Goal: Task Accomplishment & Management: Complete application form

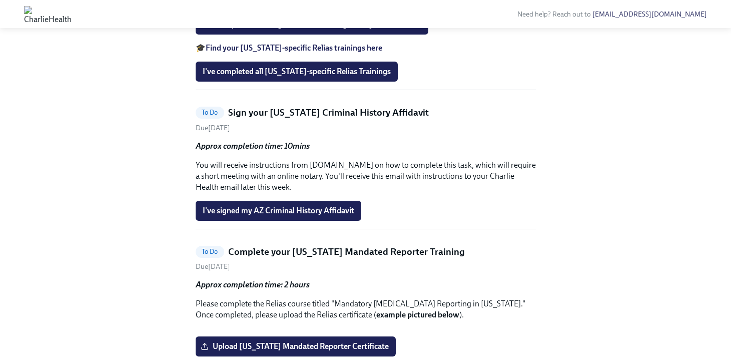
scroll to position [856, 0]
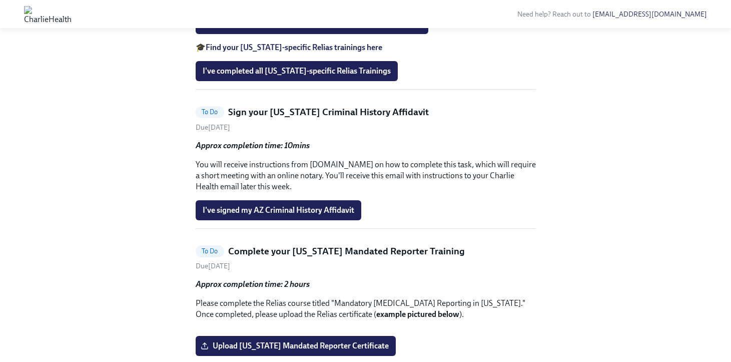
click at [308, 5] on strong "Find your main Relias trainings here" at bounding box center [268, 0] width 124 height 10
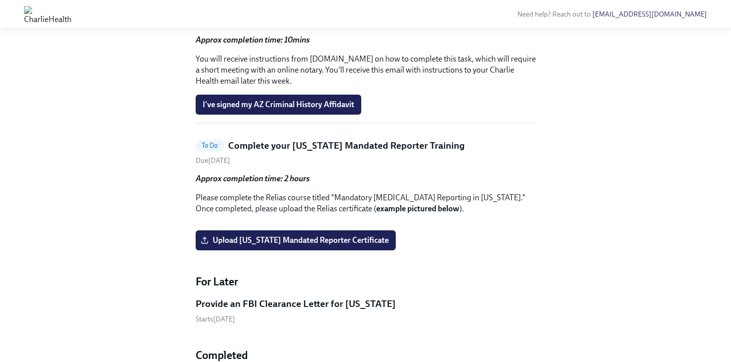
scroll to position [960, 0]
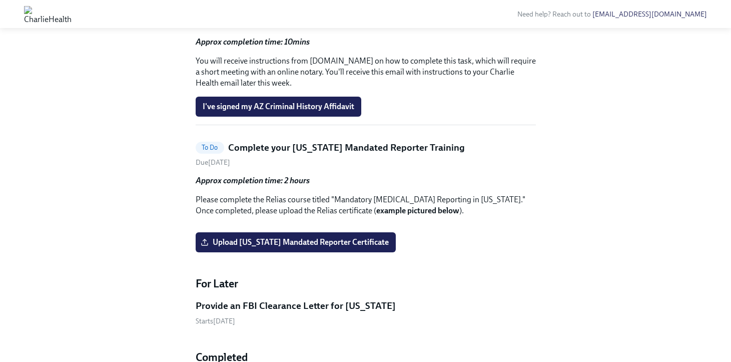
click at [303, 15] on h5 "Sign your [US_STATE] Criminal History Affidavit" at bounding box center [328, 8] width 201 height 13
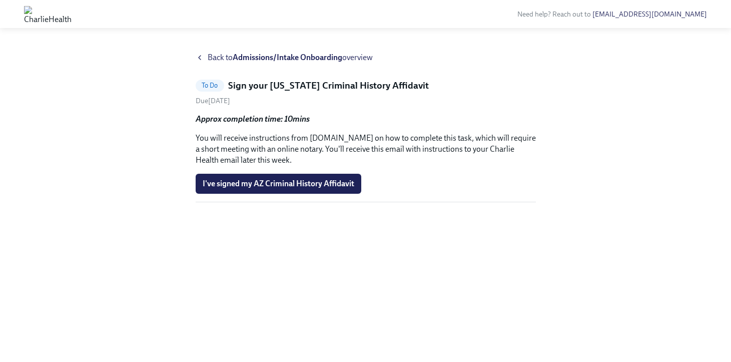
click at [199, 57] on icon at bounding box center [200, 58] width 2 height 4
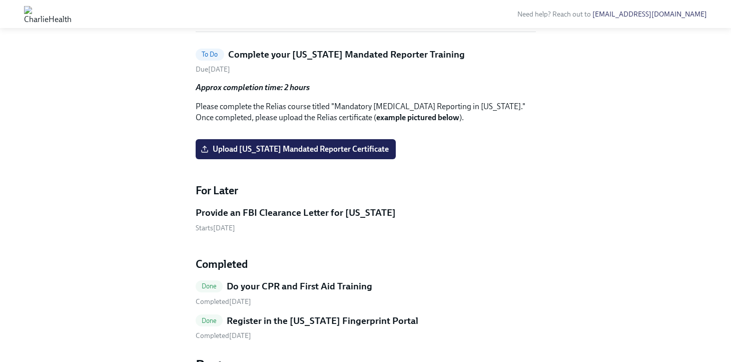
scroll to position [1049, 0]
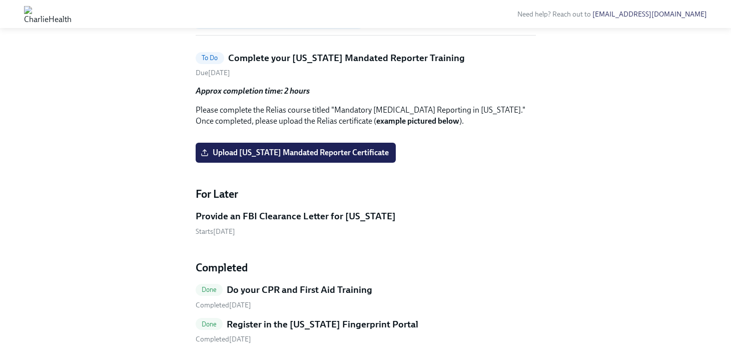
click at [317, 22] on span "I've signed my AZ Criminal History Affidavit" at bounding box center [279, 17] width 152 height 10
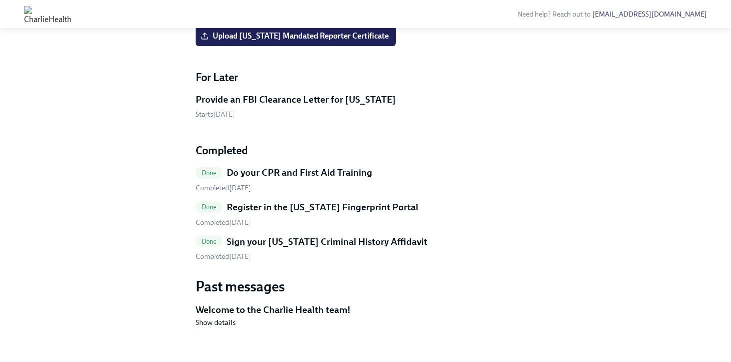
scroll to position [1021, 0]
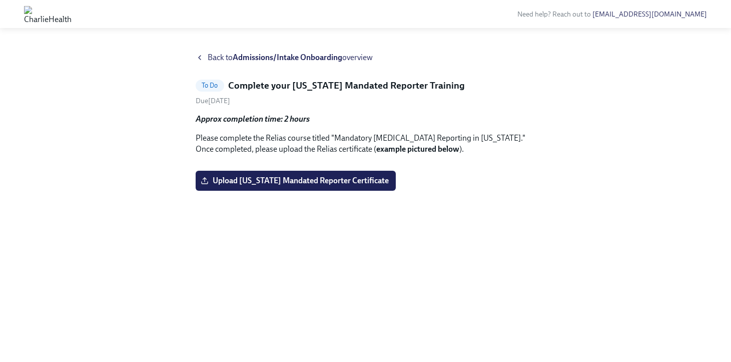
click at [200, 55] on icon at bounding box center [200, 58] width 8 height 8
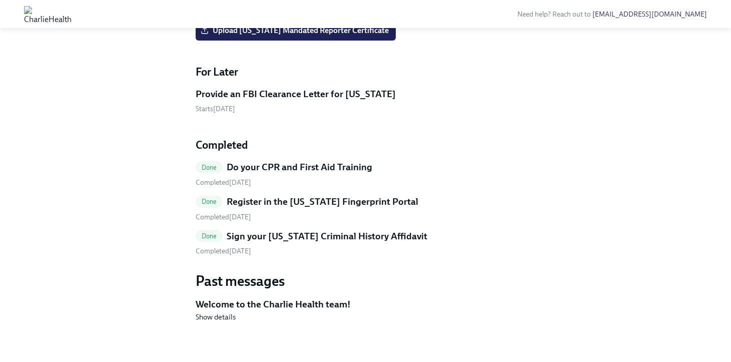
scroll to position [1201, 0]
click at [384, 36] on span "Upload [US_STATE] Mandated Reporter Certificate" at bounding box center [296, 31] width 186 height 10
click at [0, 0] on input "Upload [US_STATE] Mandated Reporter Certificate" at bounding box center [0, 0] width 0 height 0
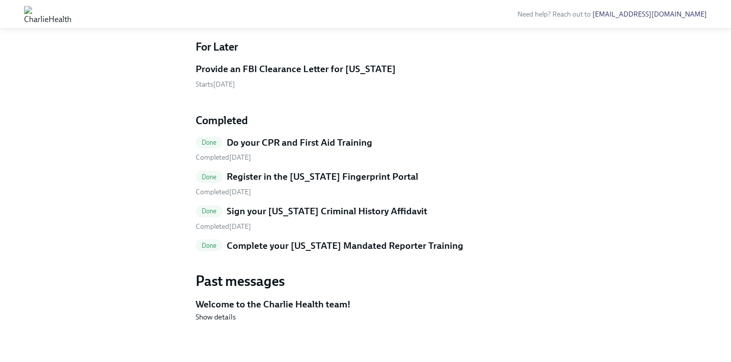
scroll to position [1033, 0]
click at [246, 76] on h5 "Provide an FBI Clearance Letter for [US_STATE]" at bounding box center [296, 69] width 200 height 13
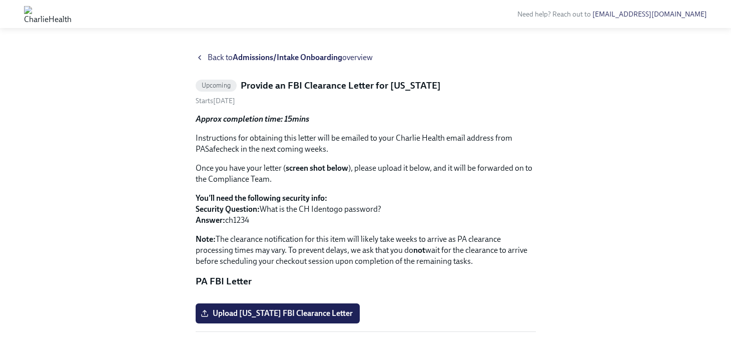
click at [205, 55] on div "Back to Admissions/Intake Onboarding overview" at bounding box center [366, 57] width 340 height 11
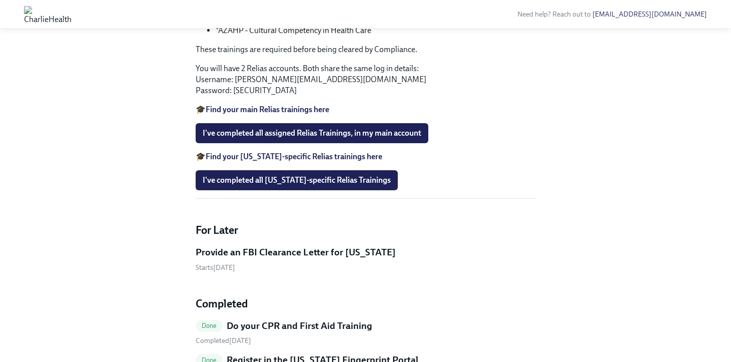
scroll to position [797, 0]
